Goal: Information Seeking & Learning: Learn about a topic

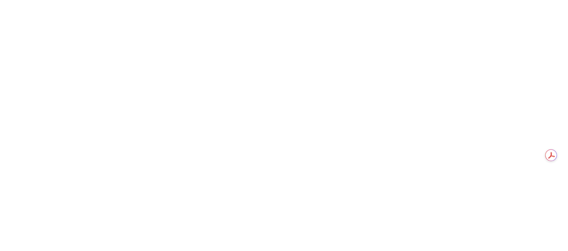
scroll to position [873, 0]
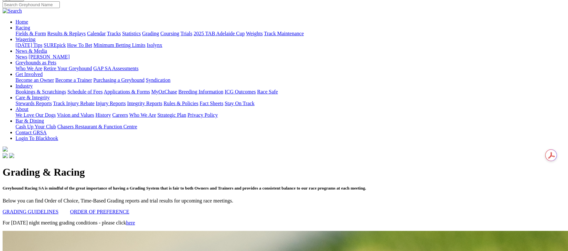
scroll to position [0, 0]
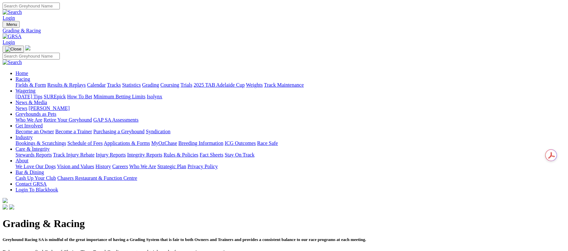
click at [50, 146] on link "Care & Integrity" at bounding box center [33, 148] width 34 height 5
click at [162, 152] on link "Integrity Reports" at bounding box center [144, 154] width 35 height 5
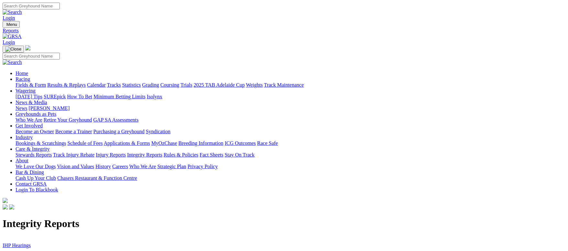
click at [31, 243] on link "IHP Hearings" at bounding box center [17, 245] width 28 height 5
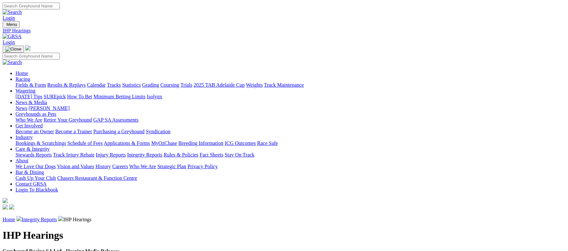
click at [57, 217] on link "Integrity Reports" at bounding box center [39, 219] width 35 height 5
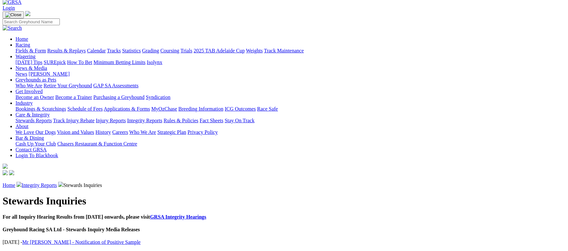
scroll to position [49, 0]
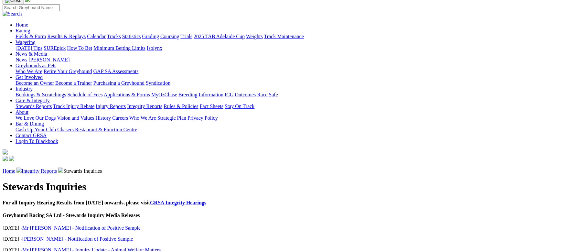
click at [161, 247] on link "Mr [PERSON_NAME] - Inquiry Update - Animal Welfare Matters" at bounding box center [91, 249] width 139 height 5
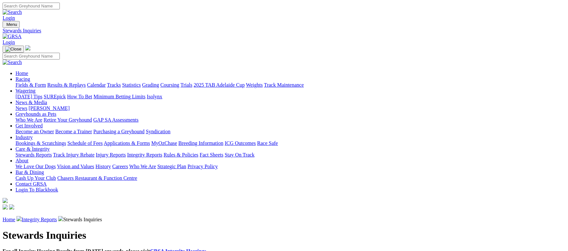
click at [57, 217] on link "Integrity Reports" at bounding box center [39, 219] width 35 height 5
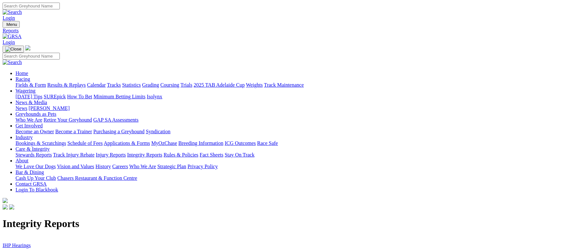
click at [52, 152] on link "Stewards Reports" at bounding box center [34, 154] width 36 height 5
click at [60, 9] on input "Search" at bounding box center [31, 6] width 57 height 7
type input "yarramundi coco"
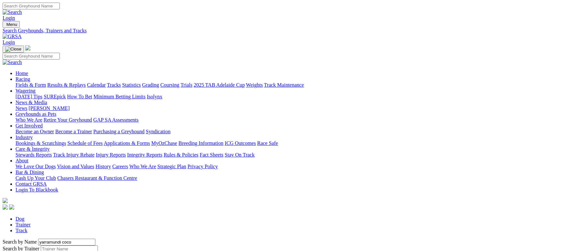
scroll to position [97, 0]
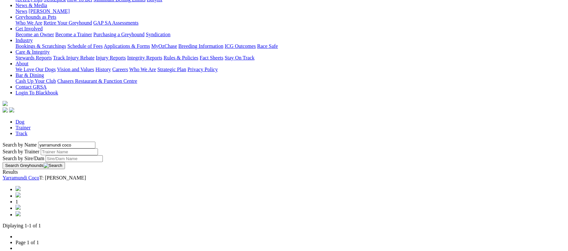
click at [39, 175] on link "Yarramundi Coco" at bounding box center [21, 177] width 37 height 5
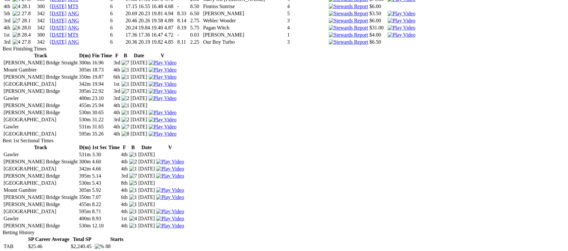
scroll to position [1018, 0]
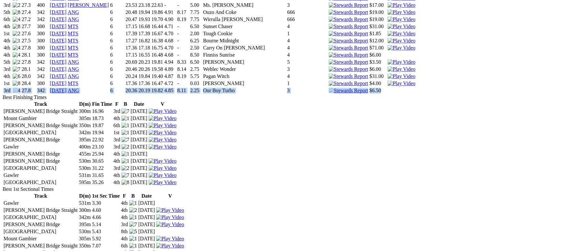
drag, startPoint x: 381, startPoint y: 100, endPoint x: 73, endPoint y: 97, distance: 307.6
click at [73, 94] on tr "3rd 27.8 342 02 Sep 25 ANG 6 20.36 20.19 19.82 4.85 8.11 2.25 Our Boy Turbo 3 $…" at bounding box center [209, 90] width 413 height 6
copy tr "3rd 27.8 342 02 Sep 25 ANG 6 20.36 20.19 19.82 4.85 8.11 2.25 Our Boy Turbo 3 $…"
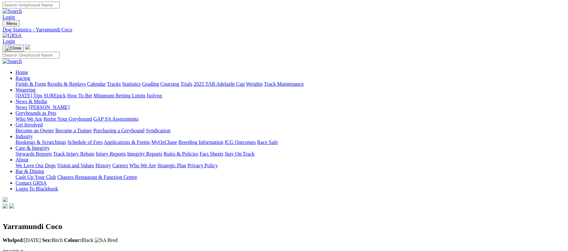
scroll to position [0, 0]
click at [46, 82] on link "Fields & Form" at bounding box center [31, 84] width 30 height 5
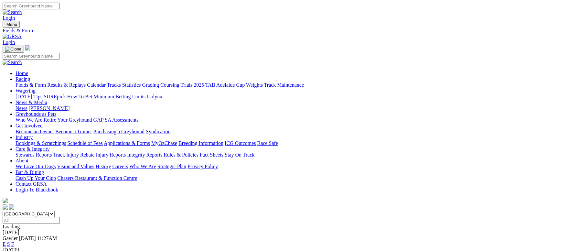
scroll to position [49, 0]
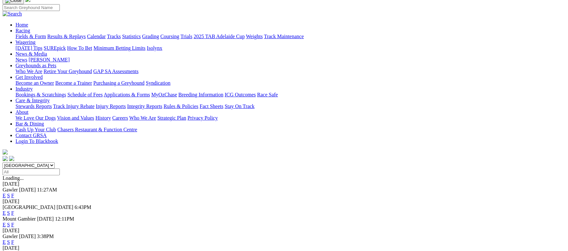
click at [14, 193] on link "F" at bounding box center [12, 195] width 3 height 5
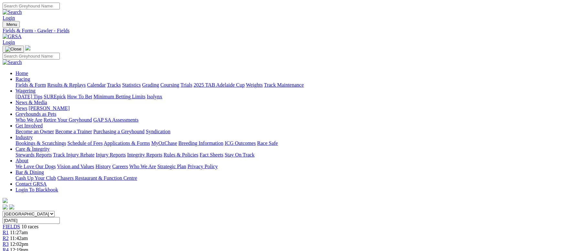
click at [46, 82] on link "Fields & Form" at bounding box center [31, 84] width 30 height 5
click at [245, 82] on link "2025 TAB Adelaide Cup" at bounding box center [219, 84] width 51 height 5
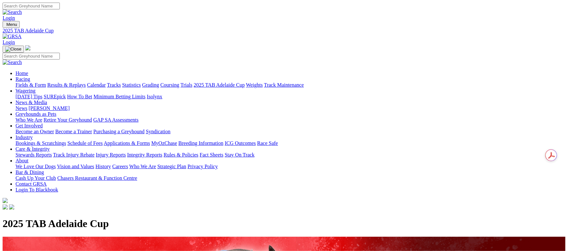
click at [106, 82] on link "Calendar" at bounding box center [96, 84] width 19 height 5
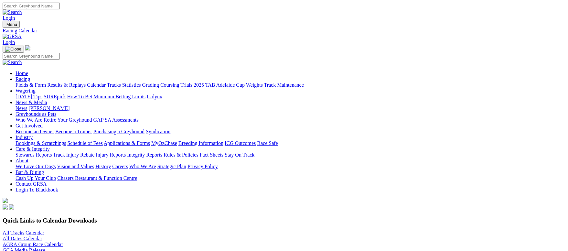
click at [44, 230] on link "All Tracks Calendar" at bounding box center [24, 232] width 42 height 5
